Goal: Navigation & Orientation: Find specific page/section

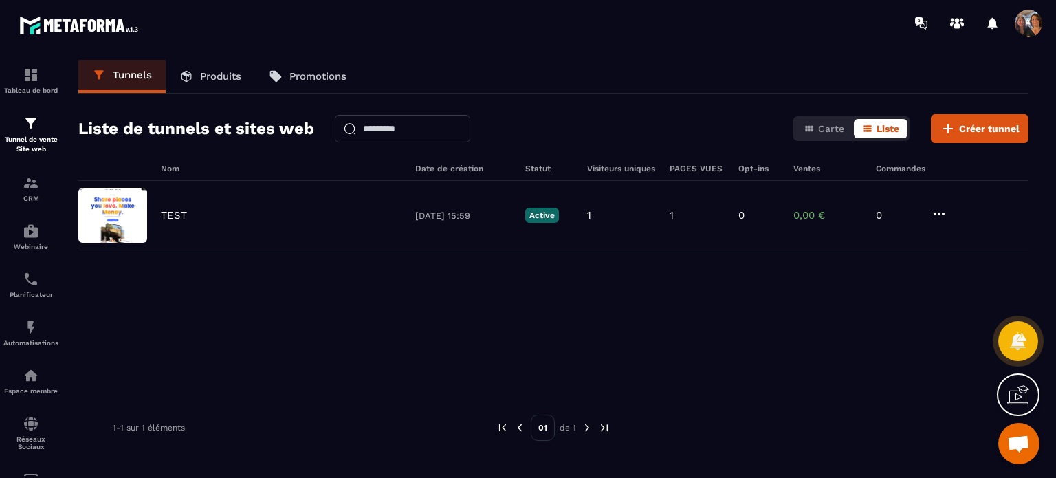
click at [1012, 402] on icon at bounding box center [1018, 395] width 22 height 22
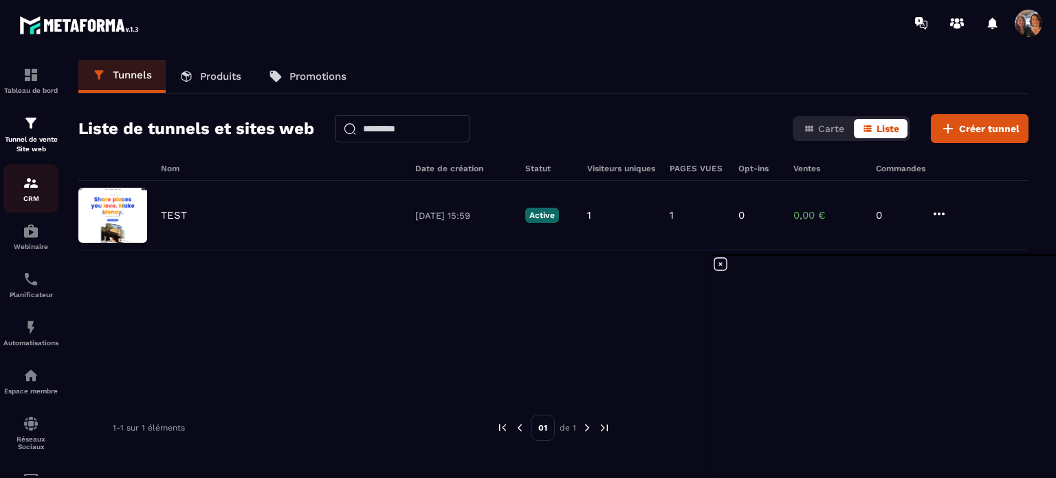
click at [31, 189] on img at bounding box center [31, 183] width 17 height 17
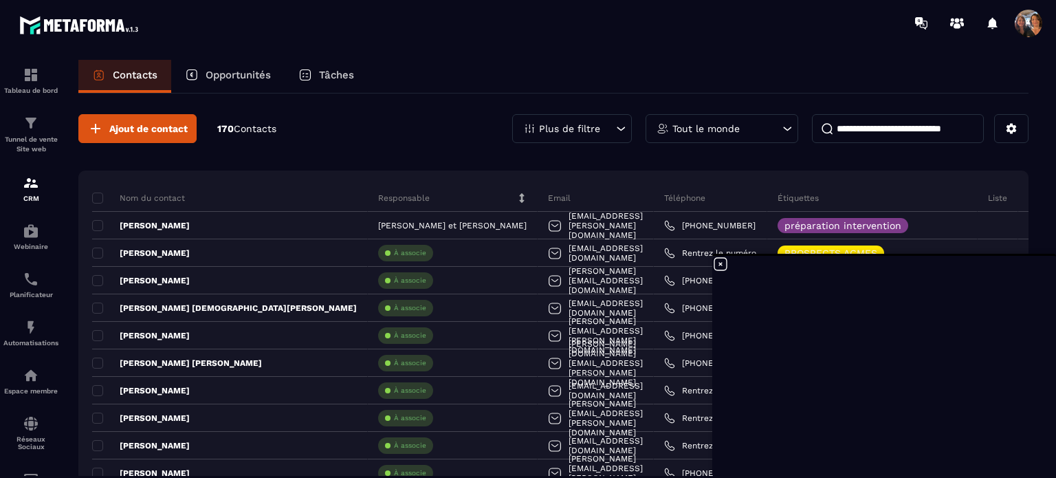
click at [217, 76] on p "Opportunités" at bounding box center [238, 75] width 65 height 12
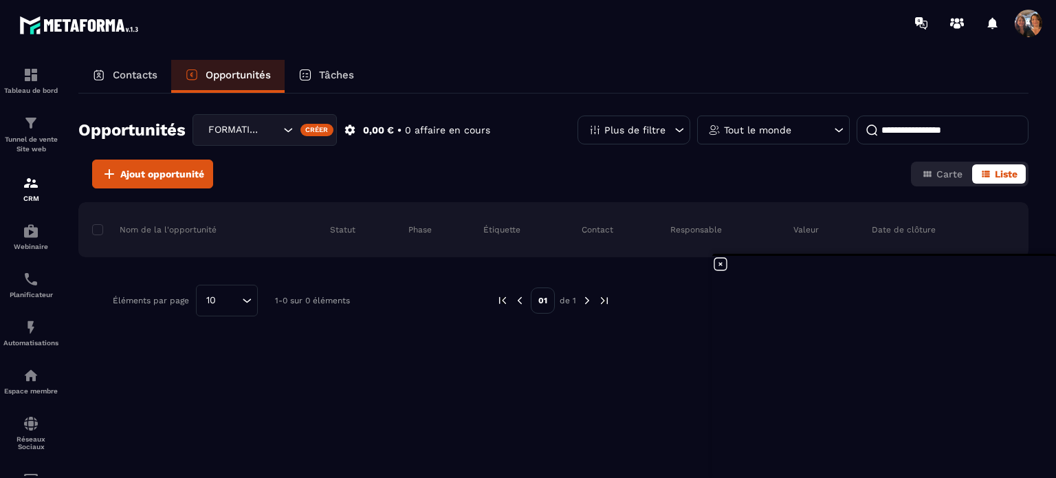
click at [347, 80] on p "Tâches" at bounding box center [336, 75] width 35 height 12
